Goal: Task Accomplishment & Management: Manage account settings

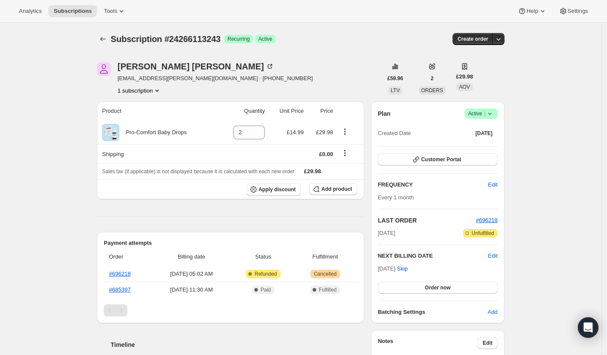
click at [494, 114] on icon at bounding box center [490, 113] width 9 height 9
click at [466, 143] on span "Cancel subscription" at bounding box center [481, 145] width 48 height 6
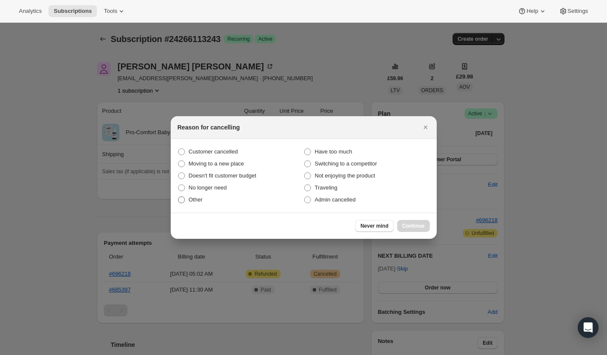
click at [183, 201] on span ":rbj:" at bounding box center [181, 200] width 7 height 7
click at [179, 197] on input "Other" at bounding box center [178, 197] width 0 height 0
radio input "true"
click at [412, 227] on span "Continue" at bounding box center [414, 226] width 22 height 7
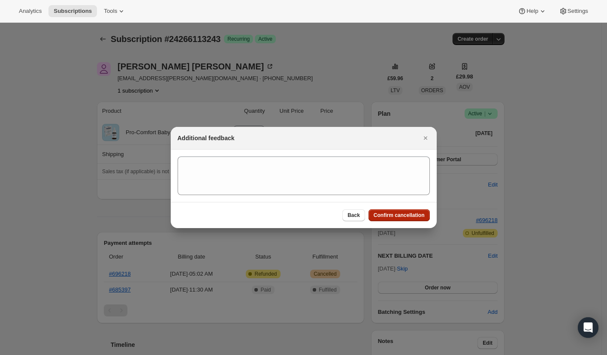
click at [395, 215] on span "Confirm cancellation" at bounding box center [399, 215] width 51 height 7
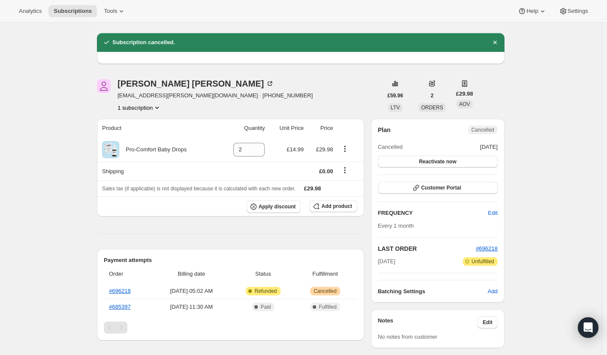
scroll to position [12, 0]
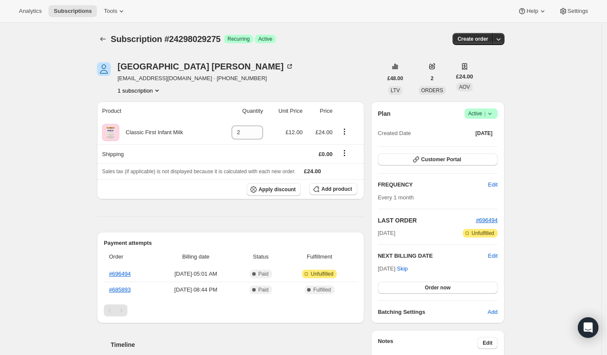
click at [494, 115] on icon at bounding box center [490, 113] width 9 height 9
click at [466, 146] on span "Cancel subscription" at bounding box center [481, 145] width 48 height 6
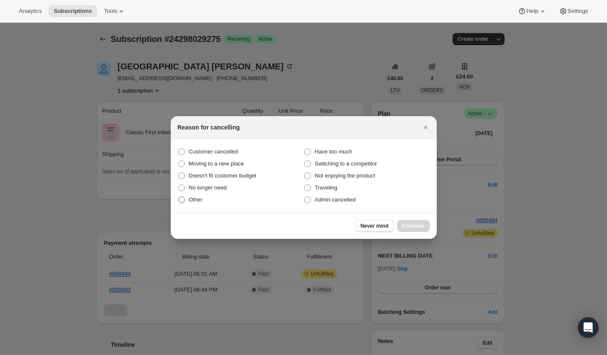
click at [184, 200] on span ":rbj:" at bounding box center [181, 200] width 7 height 7
click at [179, 197] on input "Other" at bounding box center [178, 197] width 0 height 0
radio input "true"
click at [405, 227] on span "Continue" at bounding box center [414, 226] width 22 height 7
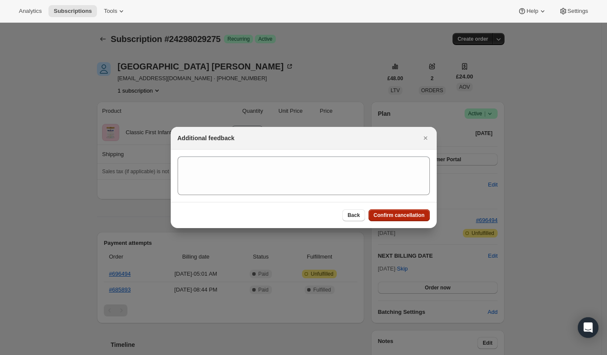
click at [385, 219] on button "Confirm cancellation" at bounding box center [399, 215] width 61 height 12
